Goal: Task Accomplishment & Management: Use online tool/utility

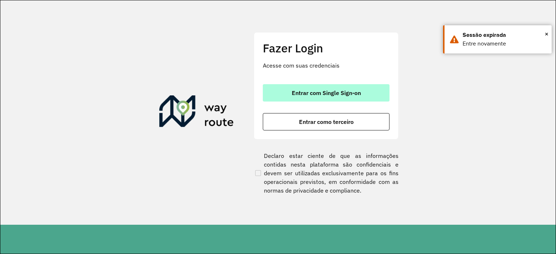
click at [298, 97] on button "Entrar com Single Sign-on" at bounding box center [326, 92] width 127 height 17
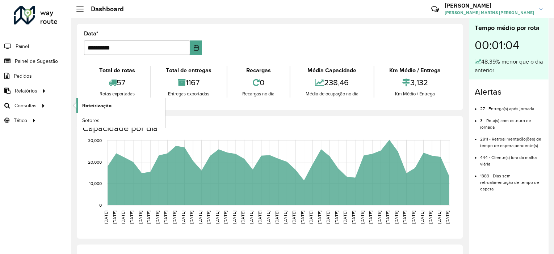
click at [110, 107] on span "Roteirização" at bounding box center [96, 106] width 29 height 8
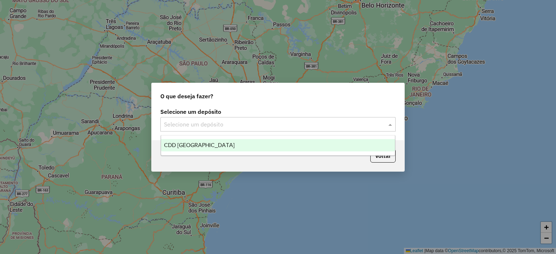
click at [224, 124] on input "text" at bounding box center [271, 125] width 214 height 9
click at [203, 145] on span "CDD [GEOGRAPHIC_DATA]" at bounding box center [199, 145] width 71 height 6
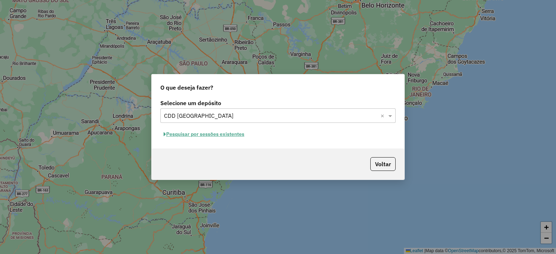
click at [217, 132] on button "Pesquisar por sessões existentes" at bounding box center [203, 134] width 87 height 11
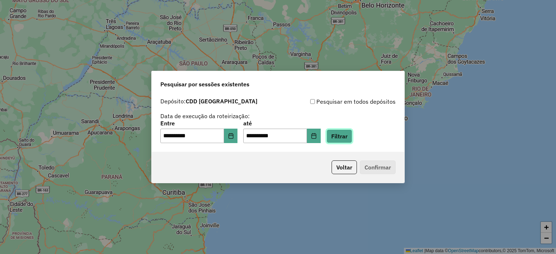
click at [352, 139] on button "Filtrar" at bounding box center [339, 137] width 26 height 14
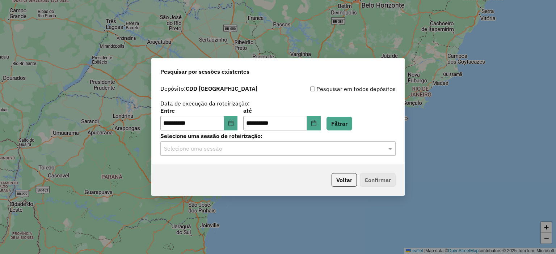
click at [258, 151] on input "text" at bounding box center [271, 149] width 214 height 9
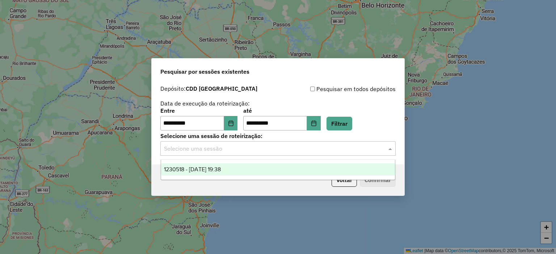
click at [236, 174] on div "1230518 - 16/08/2025 19:38" at bounding box center [278, 170] width 234 height 12
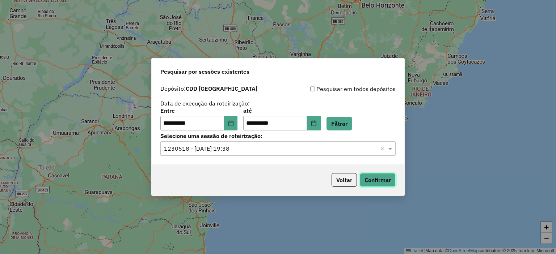
click at [388, 181] on button "Confirmar" at bounding box center [378, 180] width 36 height 14
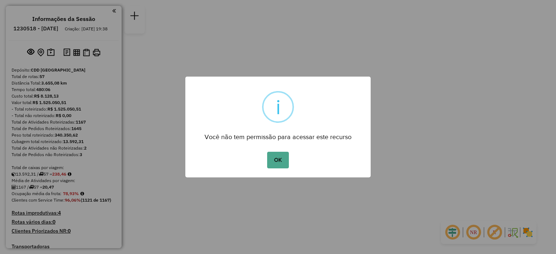
click at [267, 152] on button "OK" at bounding box center [277, 160] width 21 height 17
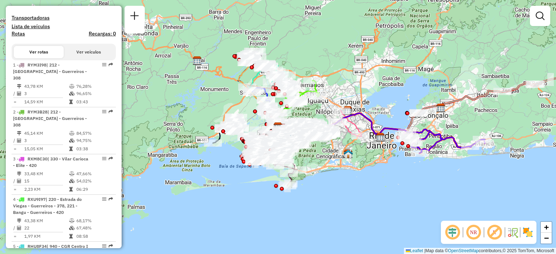
scroll to position [248, 0]
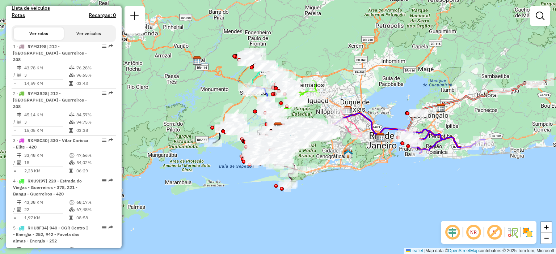
click at [78, 40] on button "Ver veículos" at bounding box center [89, 34] width 50 height 12
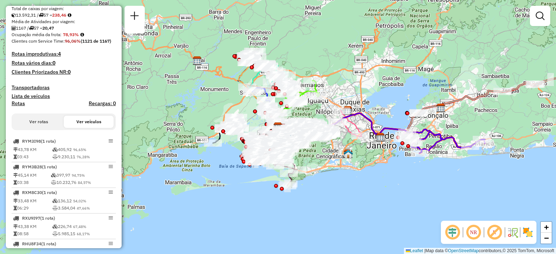
scroll to position [186, 0]
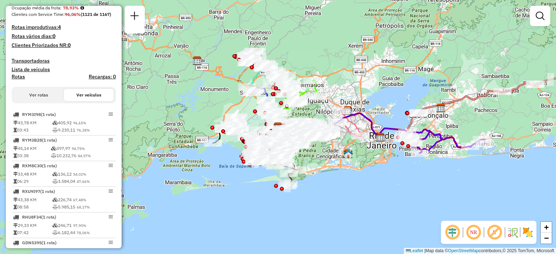
click at [41, 101] on button "Ver rotas" at bounding box center [39, 95] width 50 height 12
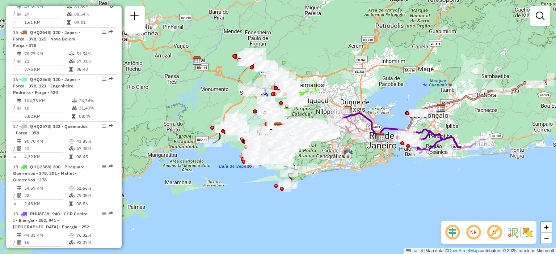
scroll to position [889, 0]
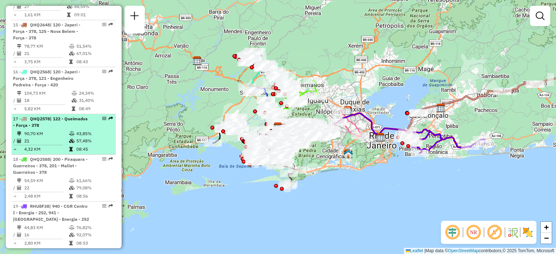
click at [46, 115] on li "17 - QHQ2578 | 122 - Queimados - Força - 378 90,70 KM 43,85% / 21 57,48% = 4,32…" at bounding box center [64, 134] width 104 height 41
select select "**********"
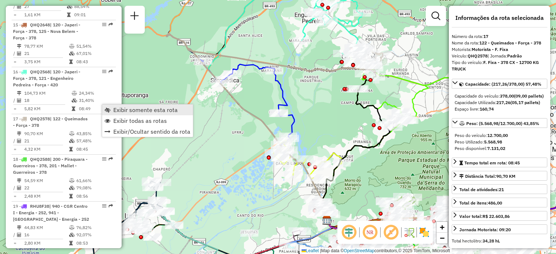
click at [112, 107] on link "Exibir somente esta rota" at bounding box center [147, 110] width 91 height 11
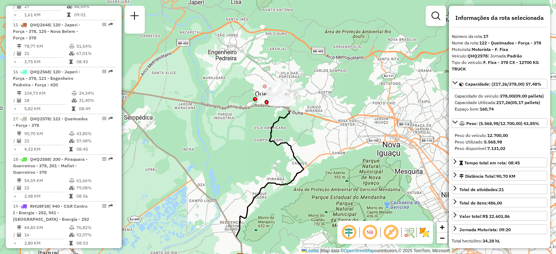
drag, startPoint x: 349, startPoint y: 98, endPoint x: 261, endPoint y: 136, distance: 95.0
click at [261, 136] on div "Janela de atendimento Grade de atendimento Capacidade Transportadoras Veículos …" at bounding box center [278, 127] width 556 height 254
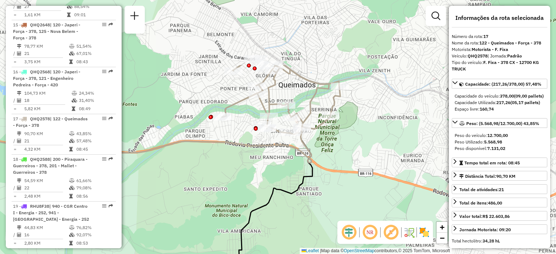
drag, startPoint x: 221, startPoint y: 104, endPoint x: 254, endPoint y: 195, distance: 97.4
click at [254, 195] on div "Janela de atendimento Grade de atendimento Capacidade Transportadoras Veículos …" at bounding box center [278, 127] width 556 height 254
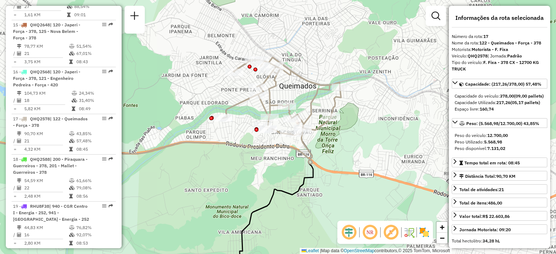
scroll to position [1961, 0]
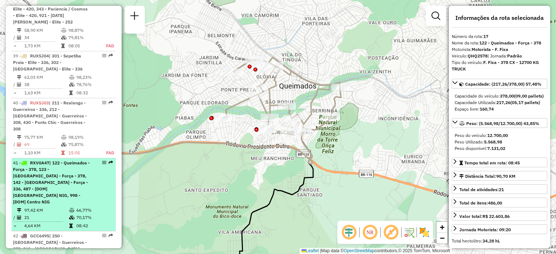
click at [74, 160] on span "| 122 - Queimados - Força - 378, 123 - Parque Ipanema - Força - 378, 142 - Vila…" at bounding box center [51, 182] width 77 height 45
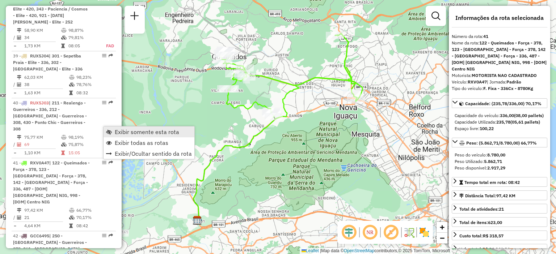
click at [121, 131] on span "Exibir somente esta rota" at bounding box center [147, 132] width 64 height 6
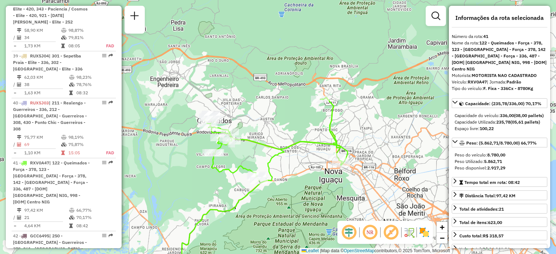
drag, startPoint x: 165, startPoint y: 54, endPoint x: 150, endPoint y: 118, distance: 66.1
click at [150, 118] on div "Janela de atendimento Grade de atendimento Capacidade Transportadoras Veículos …" at bounding box center [278, 127] width 556 height 254
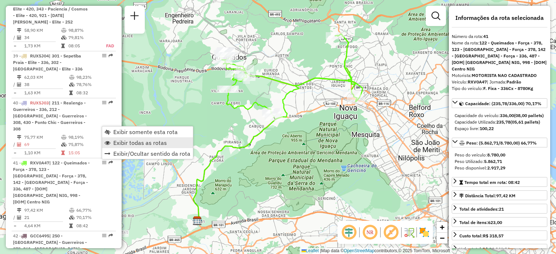
click at [127, 143] on span "Exibir todas as rotas" at bounding box center [140, 143] width 54 height 6
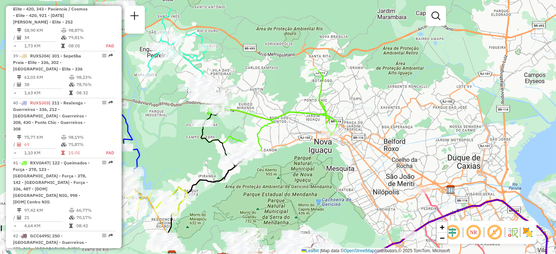
drag, startPoint x: 210, startPoint y: 115, endPoint x: 185, endPoint y: 149, distance: 42.4
click at [185, 149] on div "Janela de atendimento Grade de atendimento Capacidade Transportadoras Veículos …" at bounding box center [278, 127] width 556 height 254
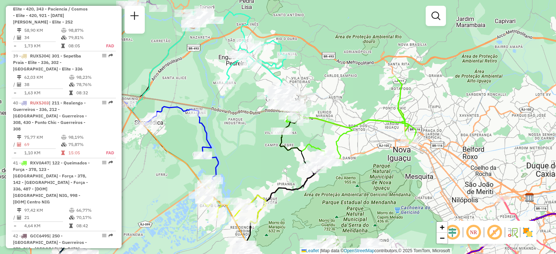
drag, startPoint x: 167, startPoint y: 119, endPoint x: 246, endPoint y: 127, distance: 79.3
click at [246, 127] on div "Janela de atendimento Grade de atendimento Capacidade Transportadoras Veículos …" at bounding box center [278, 127] width 556 height 254
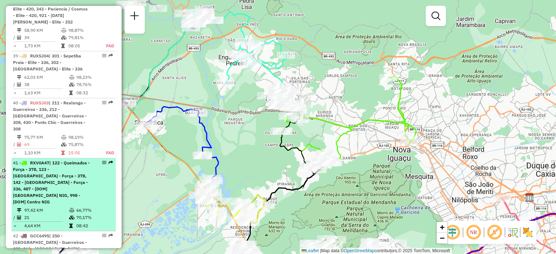
select select "**********"
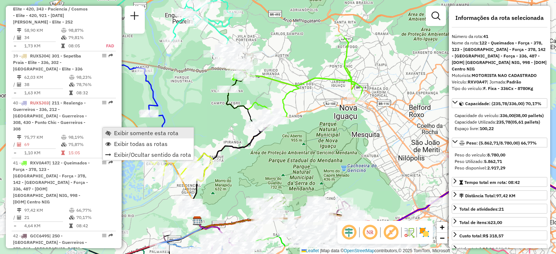
click at [130, 132] on span "Exibir somente esta rota" at bounding box center [146, 133] width 64 height 6
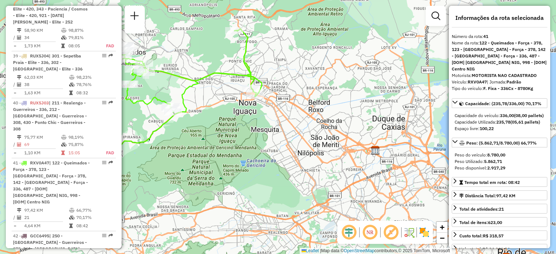
drag, startPoint x: 325, startPoint y: 157, endPoint x: 223, endPoint y: 149, distance: 102.7
click at [223, 149] on div "Janela de atendimento Grade de atendimento Capacidade Transportadoras Veículos …" at bounding box center [278, 127] width 556 height 254
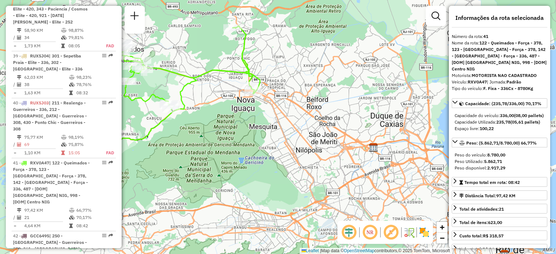
click at [223, 149] on div "Janela de atendimento Grade de atendimento Capacidade Transportadoras Veículos …" at bounding box center [278, 127] width 556 height 254
